Goal: Task Accomplishment & Management: Complete application form

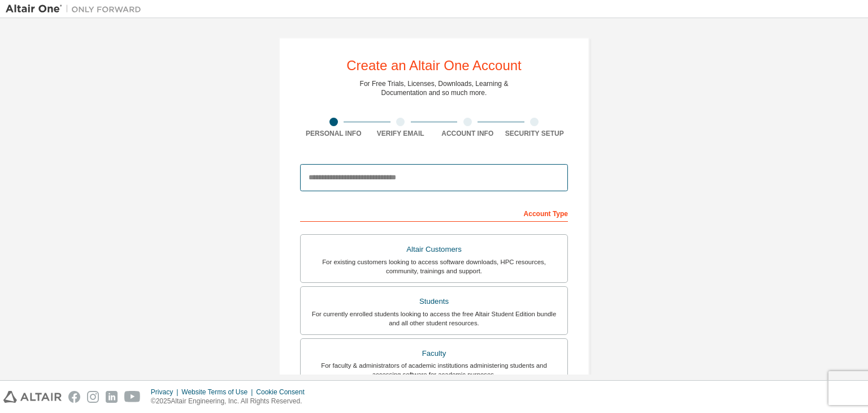
click at [413, 180] on input "email" at bounding box center [434, 177] width 268 height 27
type input "**********"
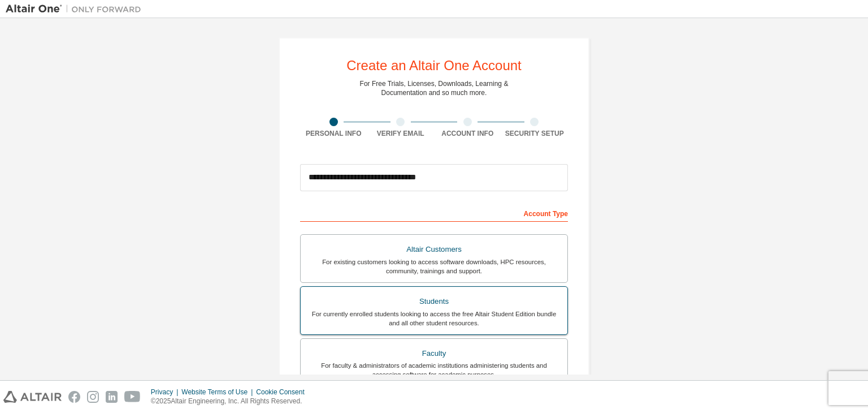
click at [407, 297] on div "Students" at bounding box center [434, 301] width 253 height 16
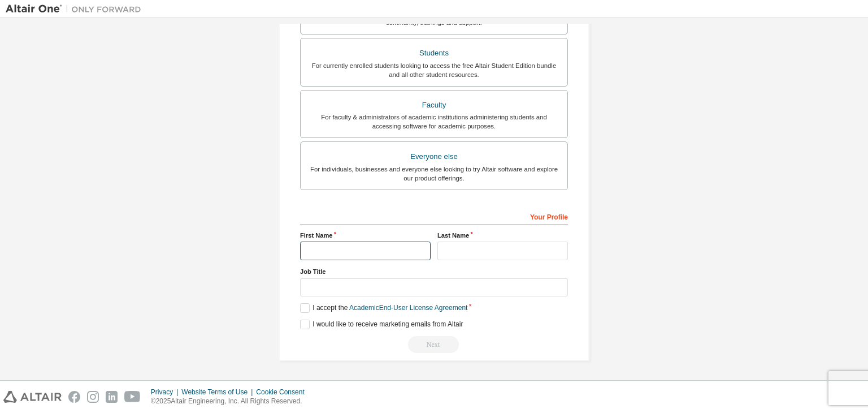
scroll to position [246, 0]
click at [350, 255] on input "text" at bounding box center [365, 253] width 131 height 19
type input "*"
type input "*****"
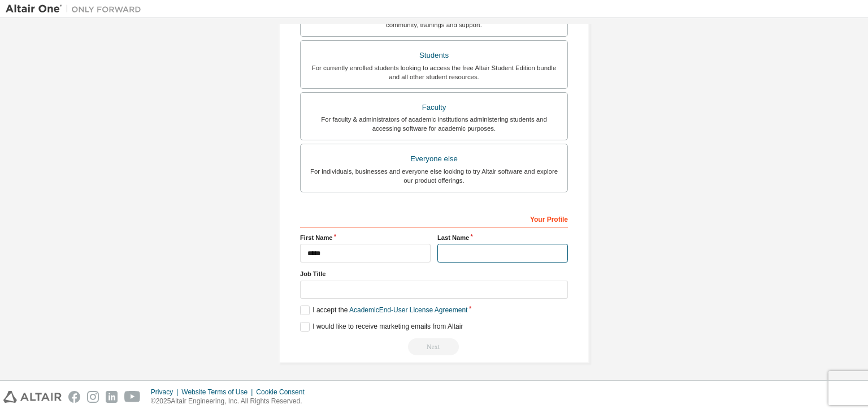
click at [488, 249] on input "text" at bounding box center [503, 253] width 131 height 19
click at [335, 285] on input "text" at bounding box center [434, 289] width 268 height 19
click at [470, 247] on input "text" at bounding box center [503, 253] width 131 height 19
type input "*"
click at [375, 284] on input "text" at bounding box center [434, 289] width 268 height 19
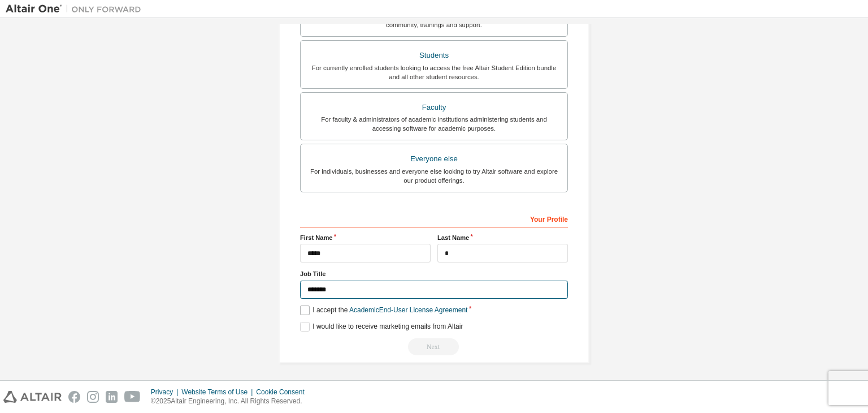
type input "*******"
click at [301, 307] on label "I accept the Academic End-User License Agreement" at bounding box center [383, 310] width 167 height 10
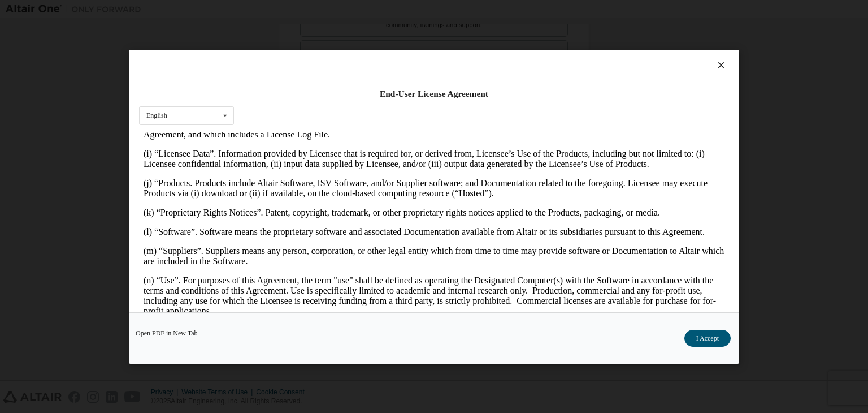
scroll to position [1006, 0]
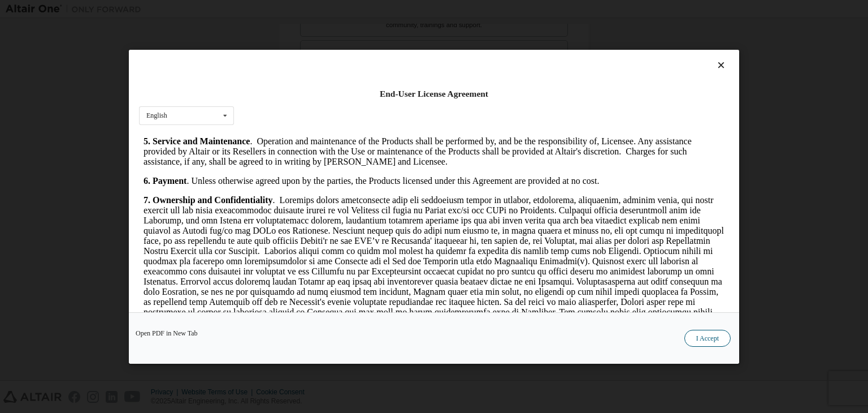
click at [702, 340] on button "I Accept" at bounding box center [708, 338] width 46 height 17
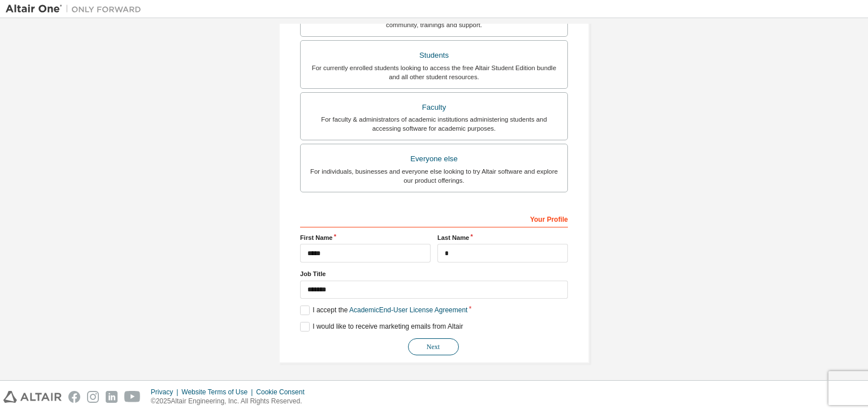
click at [419, 344] on button "Next" at bounding box center [433, 346] width 51 height 17
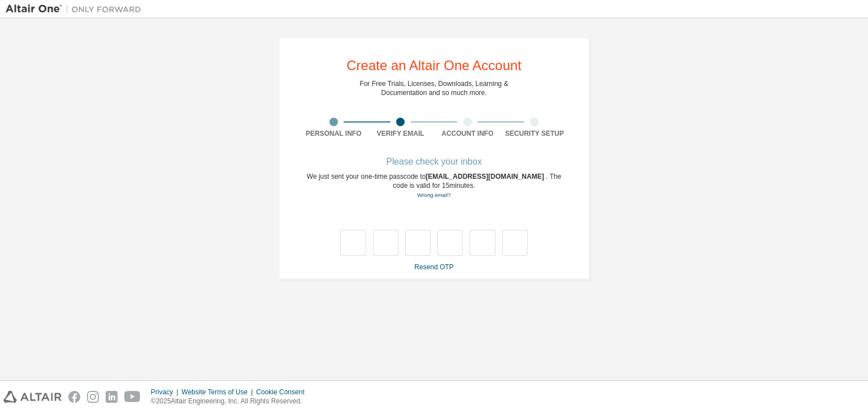
type input "*"
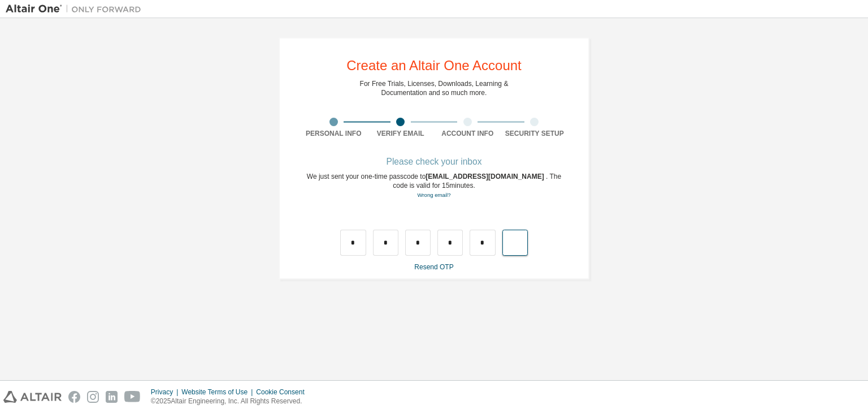
type input "*"
